Goal: Task Accomplishment & Management: Complete application form

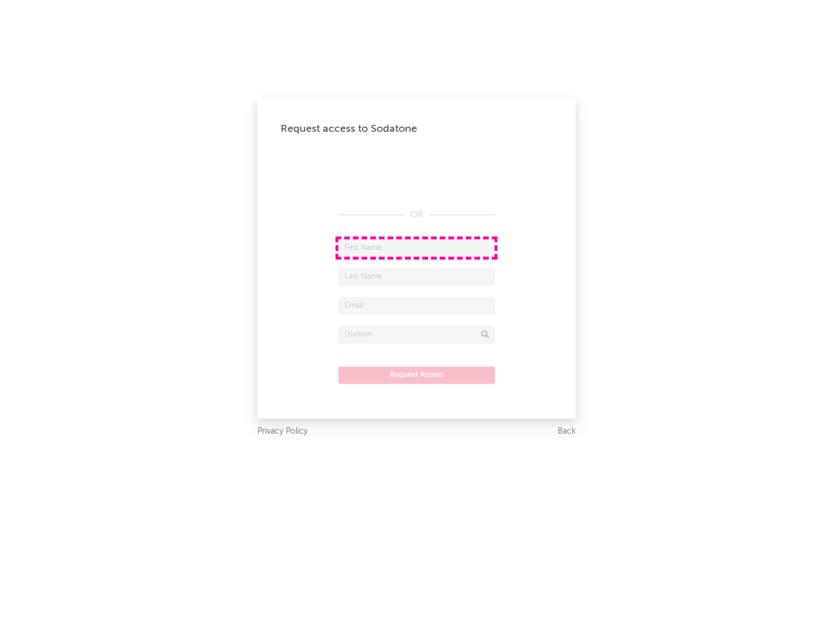
click at [417, 248] on input "text" at bounding box center [416, 248] width 156 height 17
type input "[PERSON_NAME]"
click at [417, 277] on input "text" at bounding box center [416, 276] width 156 height 17
type input "[PERSON_NAME]"
click at [417, 305] on input "text" at bounding box center [416, 305] width 156 height 17
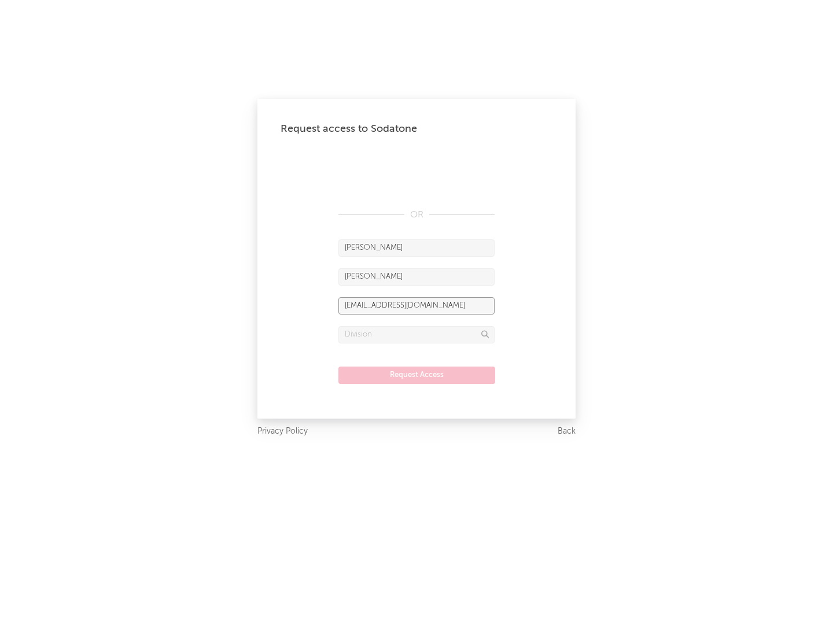
type input "[EMAIL_ADDRESS][DOMAIN_NAME]"
click at [417, 334] on input "text" at bounding box center [416, 334] width 156 height 17
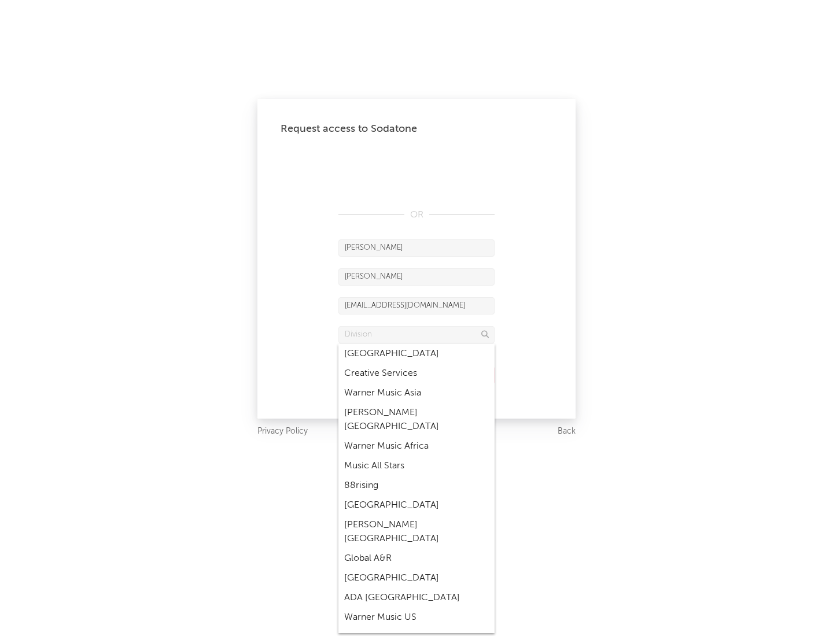
click at [417, 456] on div "Music All Stars" at bounding box center [416, 466] width 156 height 20
type input "Music All Stars"
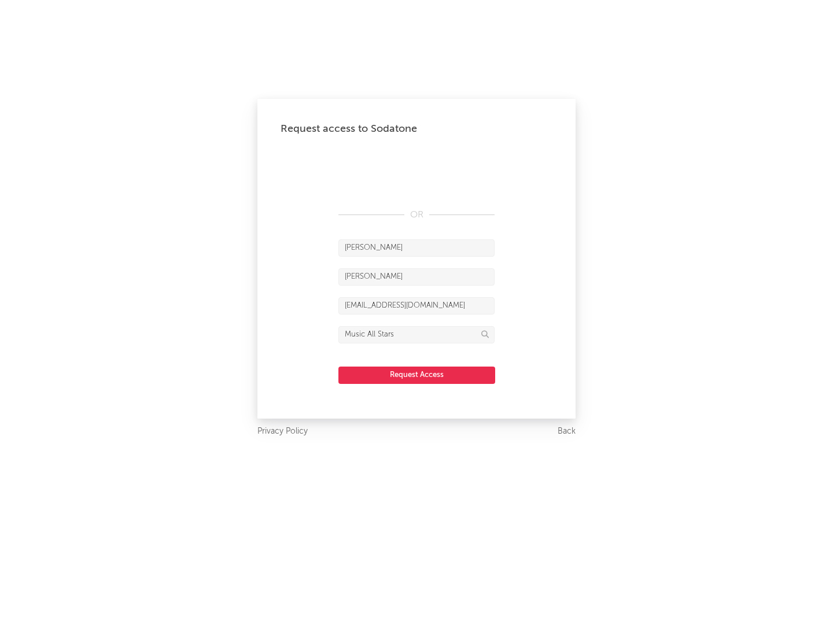
click at [417, 375] on button "Request Access" at bounding box center [416, 375] width 157 height 17
